Goal: Find specific page/section: Find specific page/section

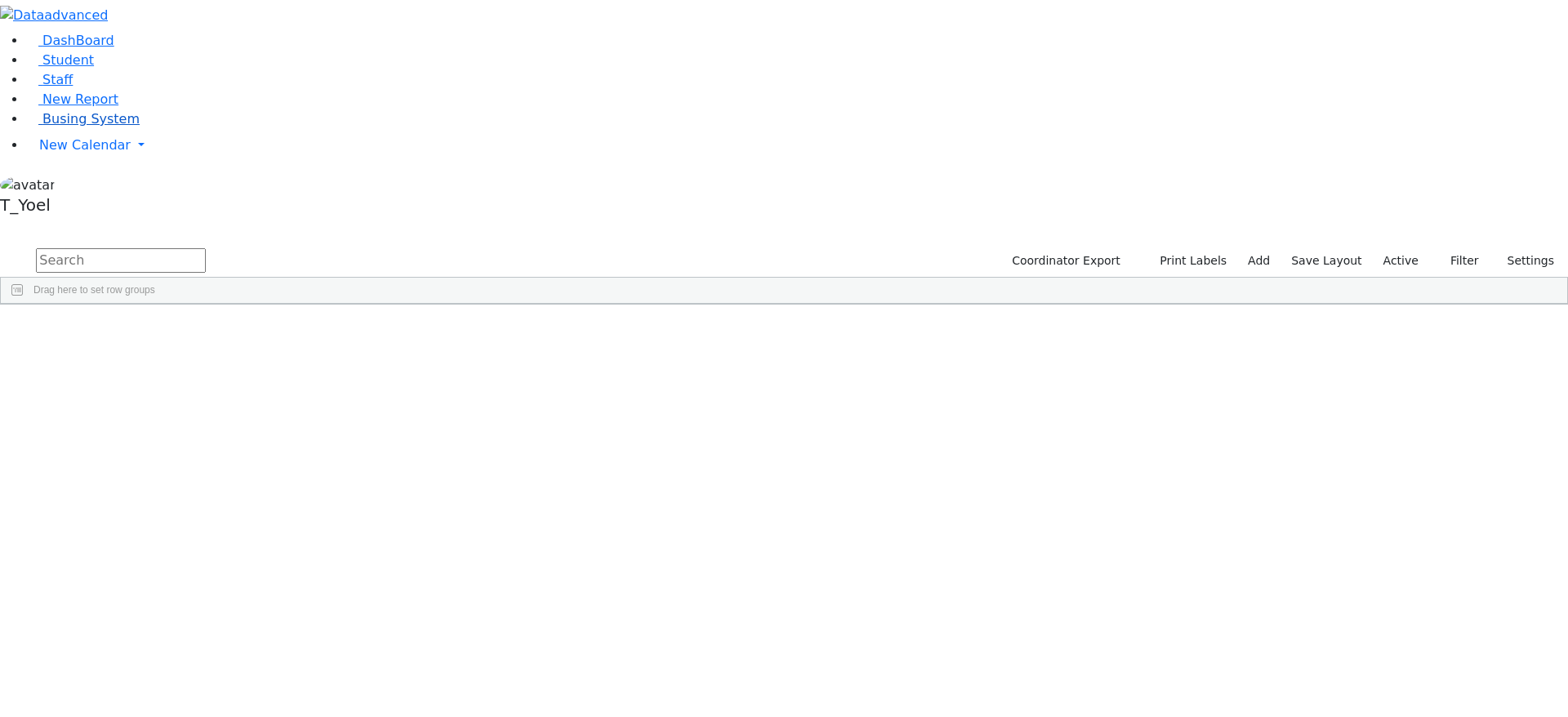
click at [86, 126] on span "Busing System" at bounding box center [91, 119] width 97 height 16
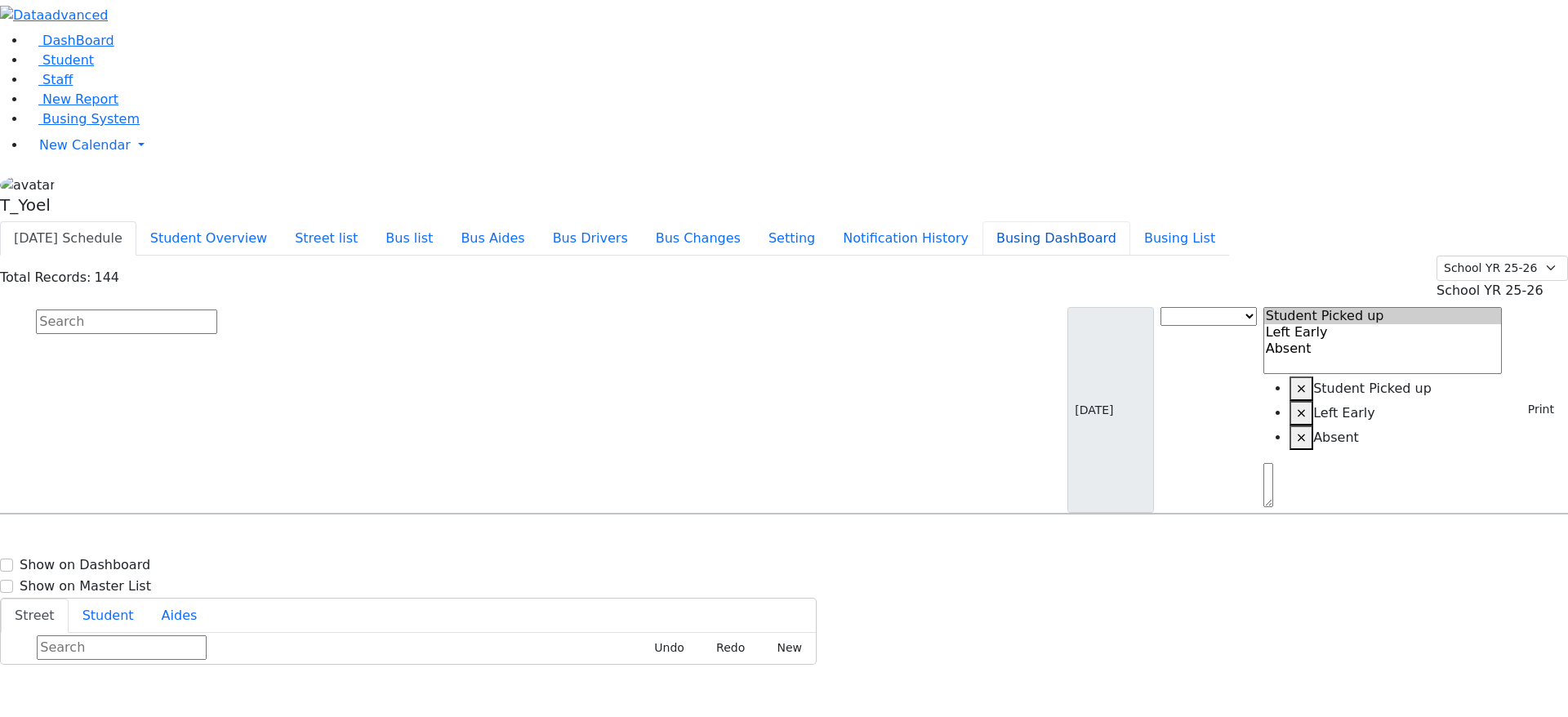
click at [1113, 222] on button "Busing DashBoard" at bounding box center [1055, 239] width 148 height 35
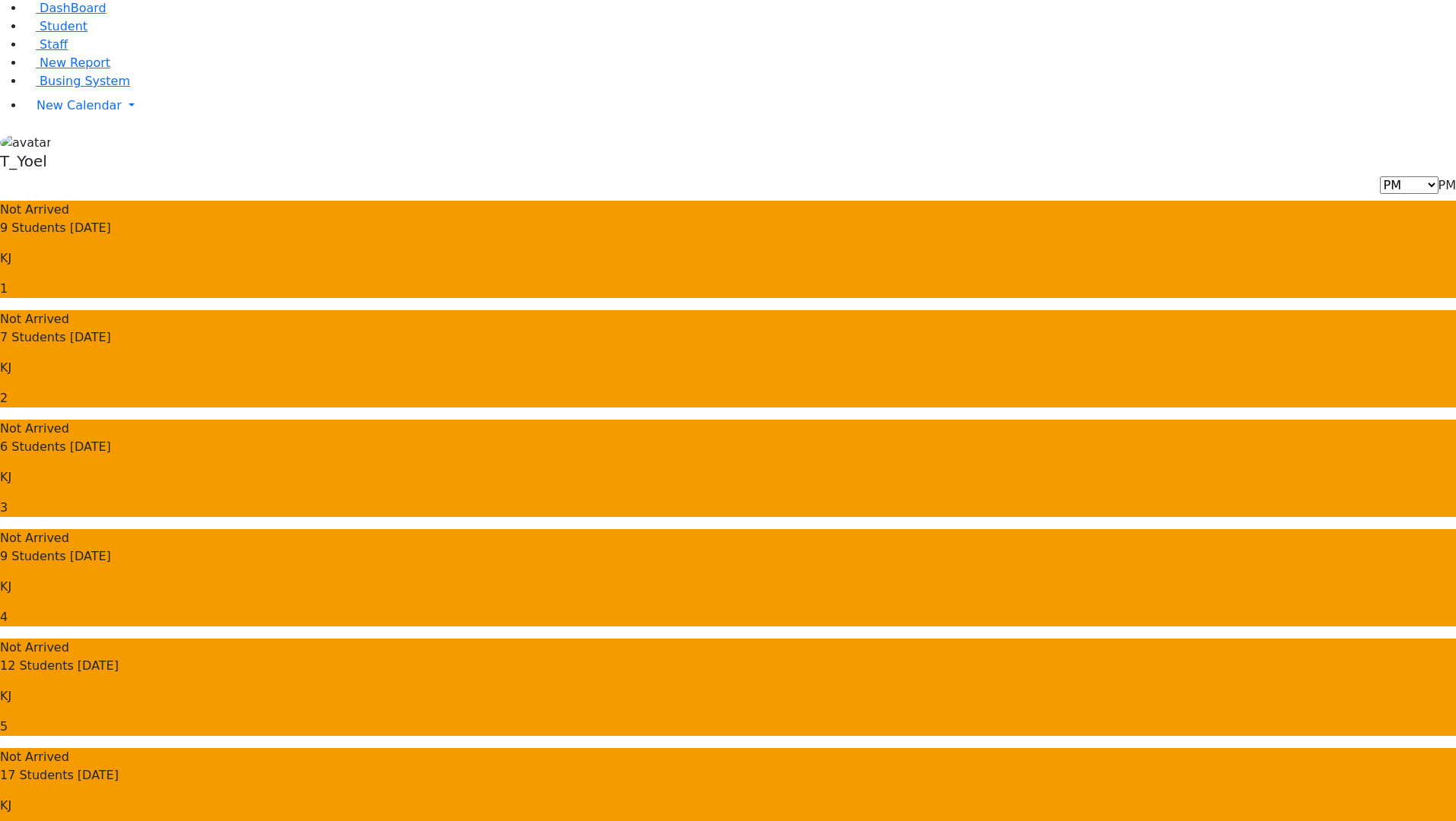
scroll to position [39, 0]
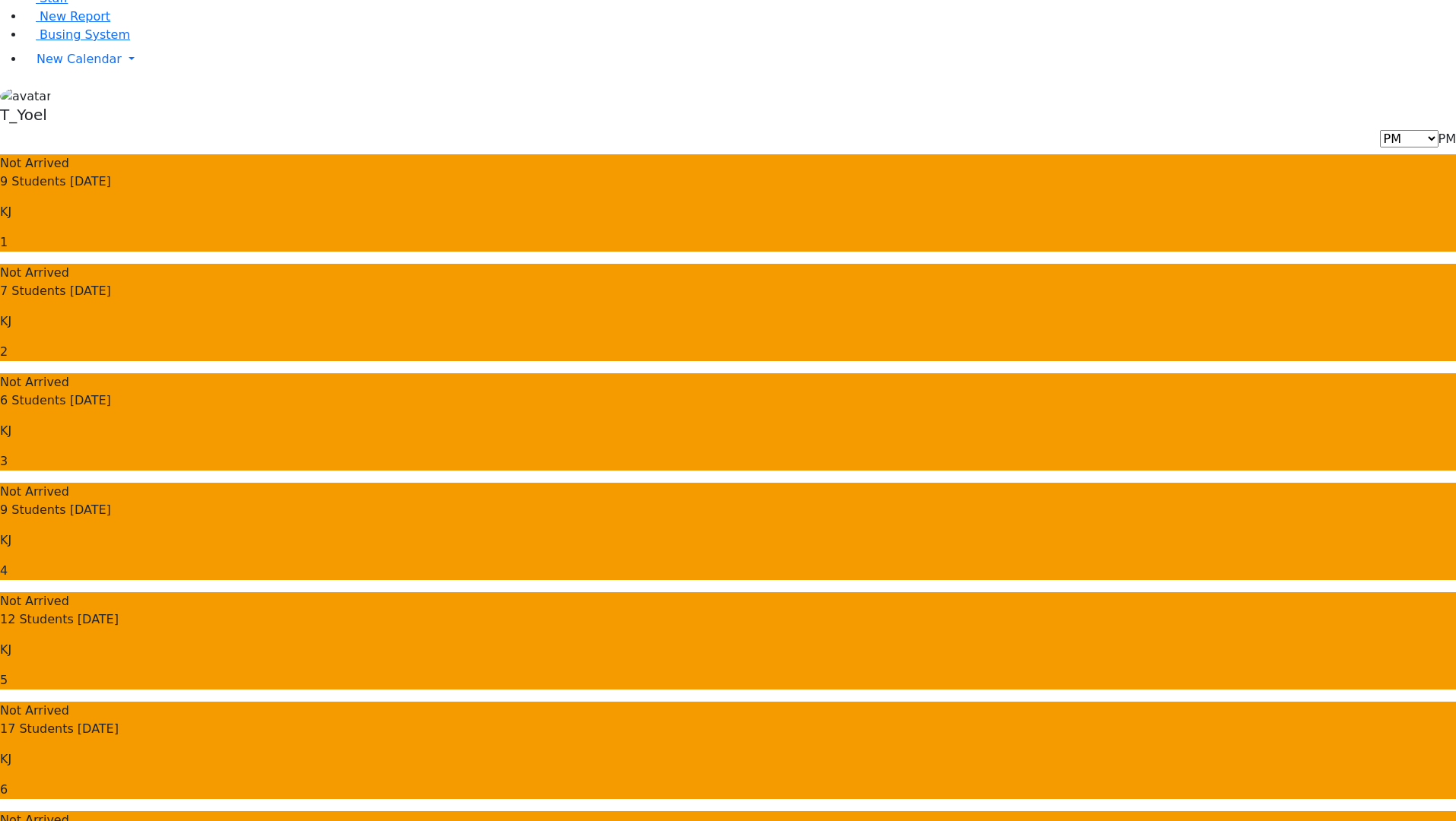
scroll to position [77, 0]
